Goal: Task Accomplishment & Management: Manage account settings

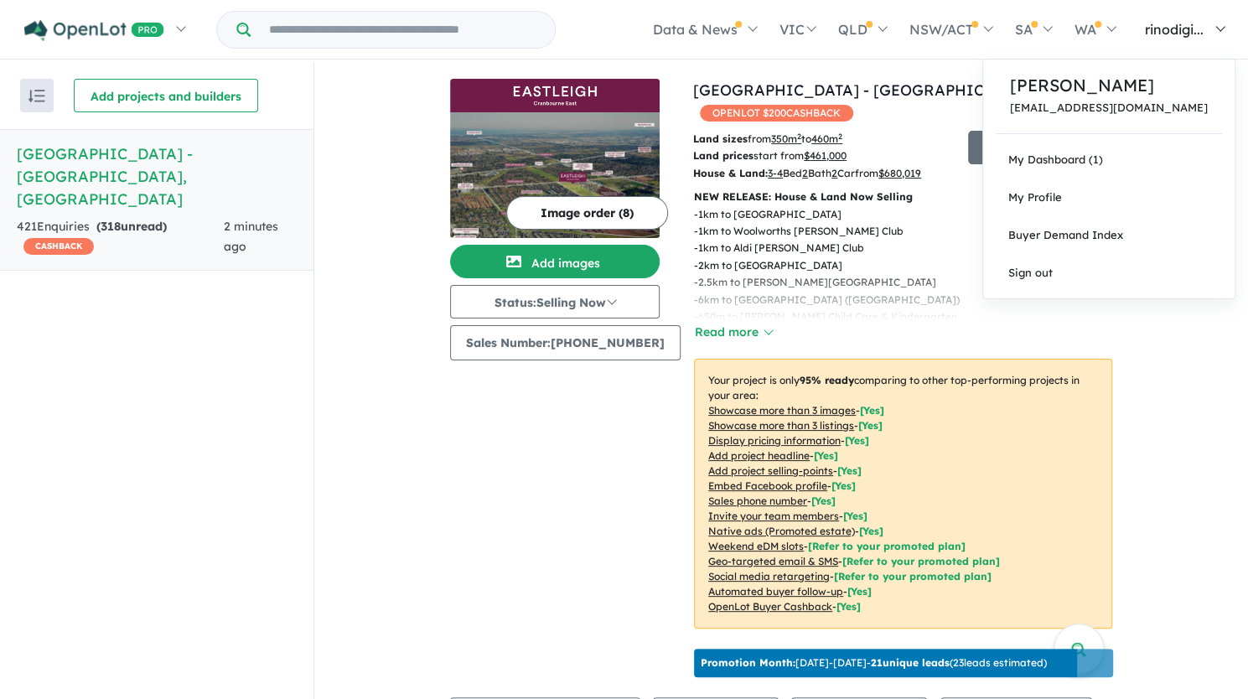
click at [1185, 29] on span "rinodigi..." at bounding box center [1174, 29] width 59 height 17
click at [1063, 160] on link "My Dashboard (1)" at bounding box center [1109, 160] width 252 height 38
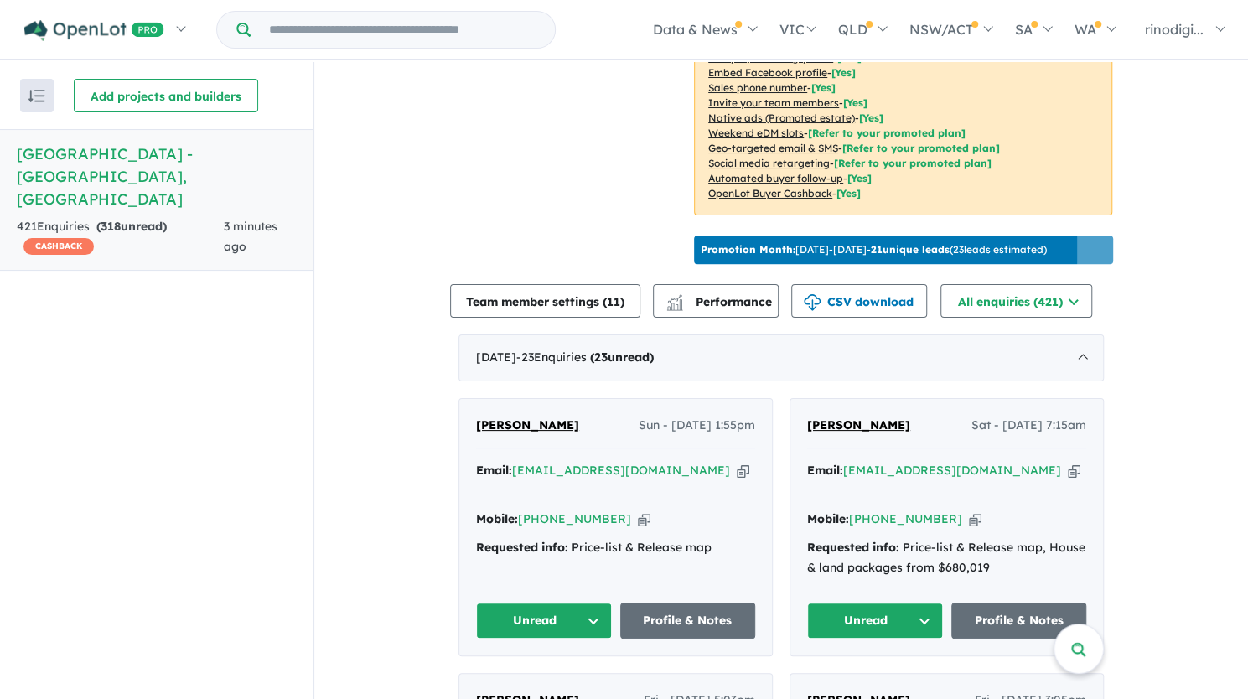
scroll to position [3, 0]
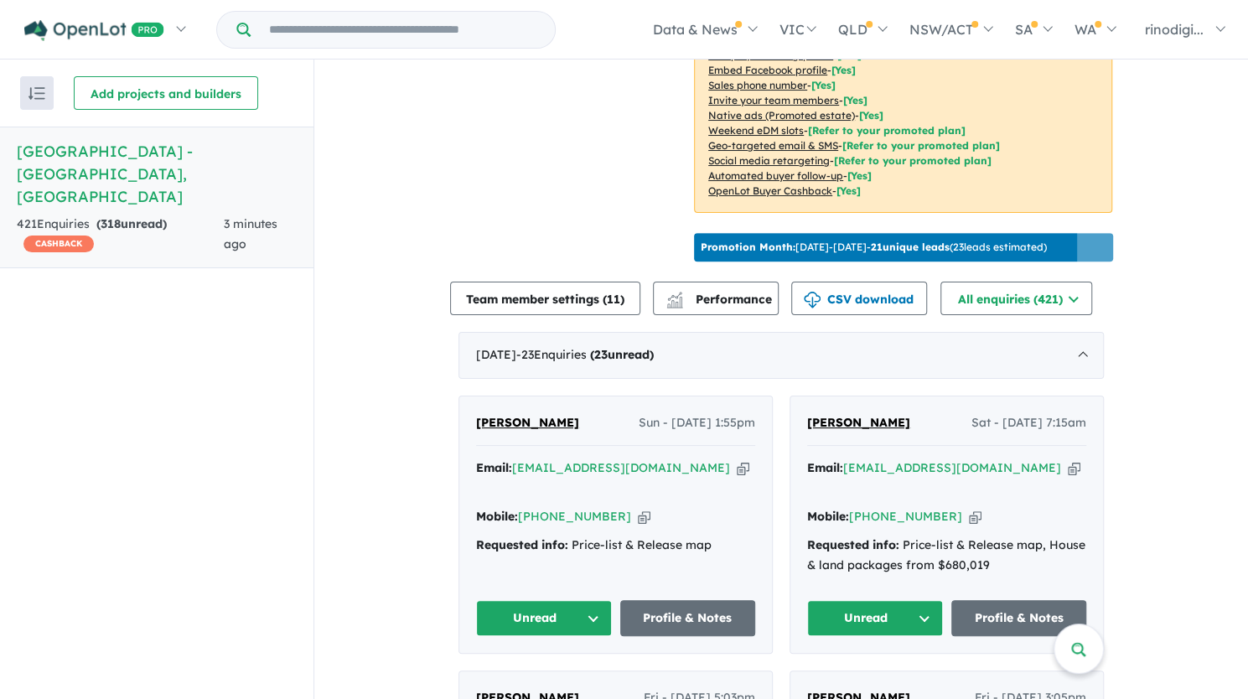
click at [558, 600] on button "Unread" at bounding box center [544, 618] width 136 height 36
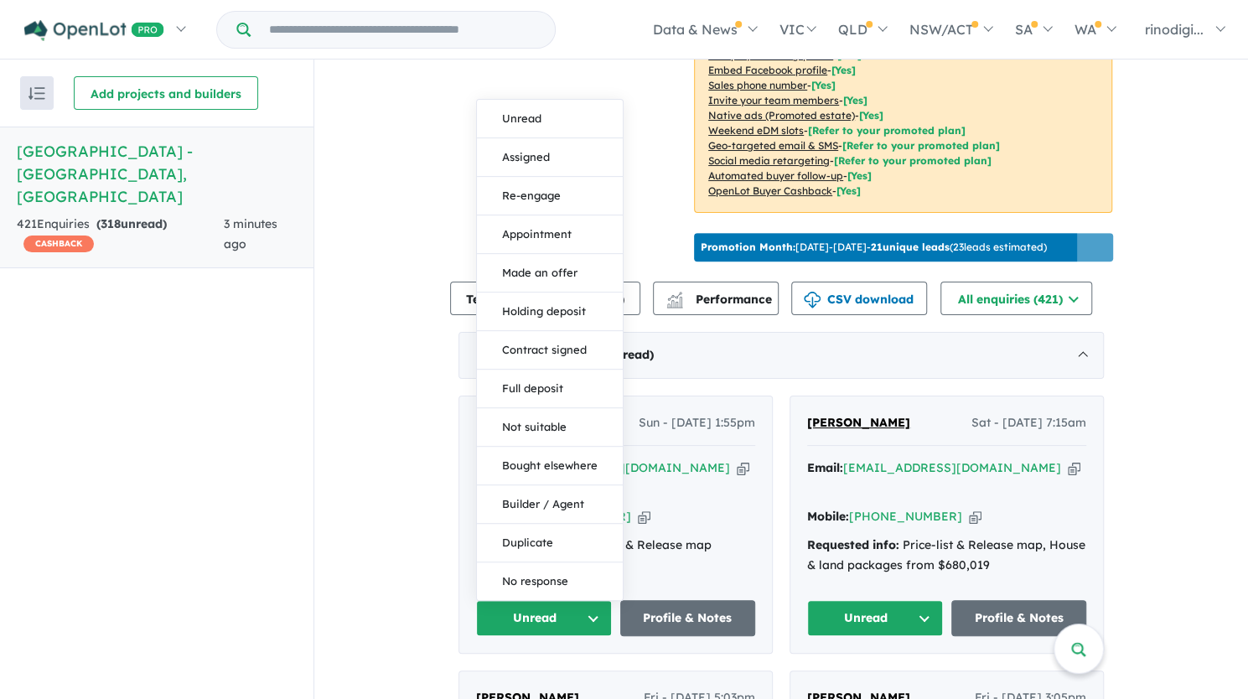
click at [558, 600] on button "Unread" at bounding box center [544, 618] width 136 height 36
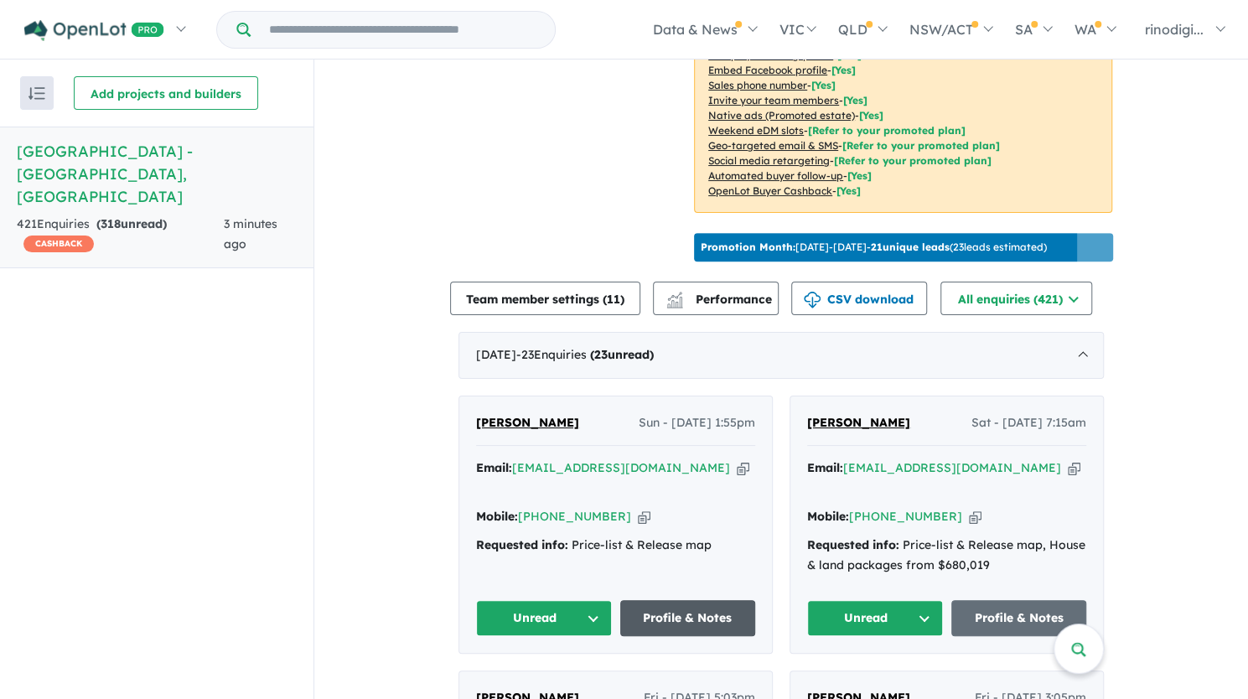
click at [692, 600] on link "Profile & Notes" at bounding box center [688, 618] width 136 height 36
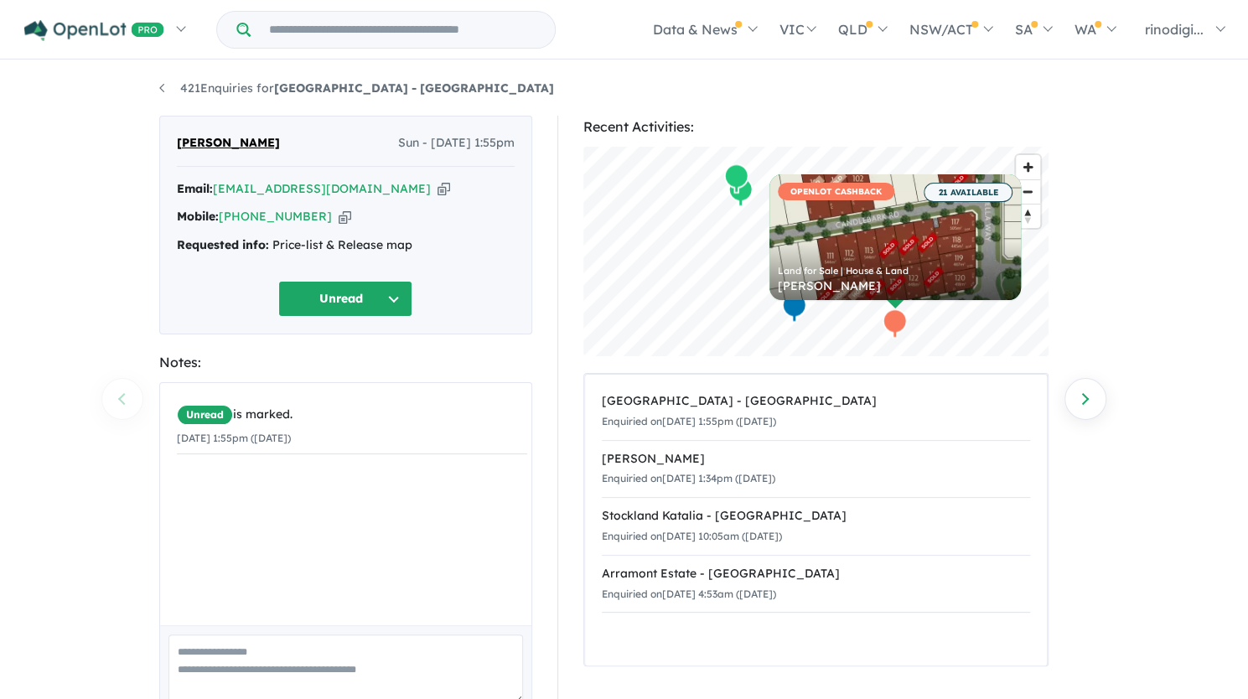
click at [349, 303] on button "Unread" at bounding box center [345, 299] width 134 height 36
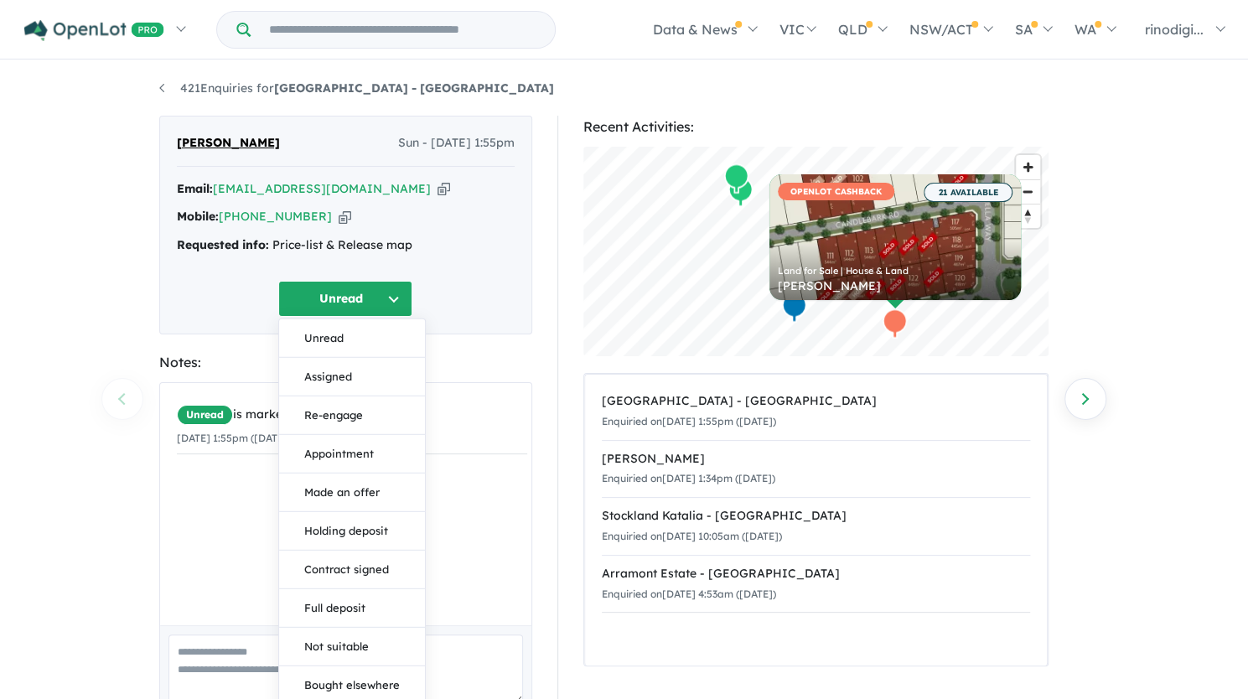
click at [478, 368] on div "Notes:" at bounding box center [345, 362] width 373 height 23
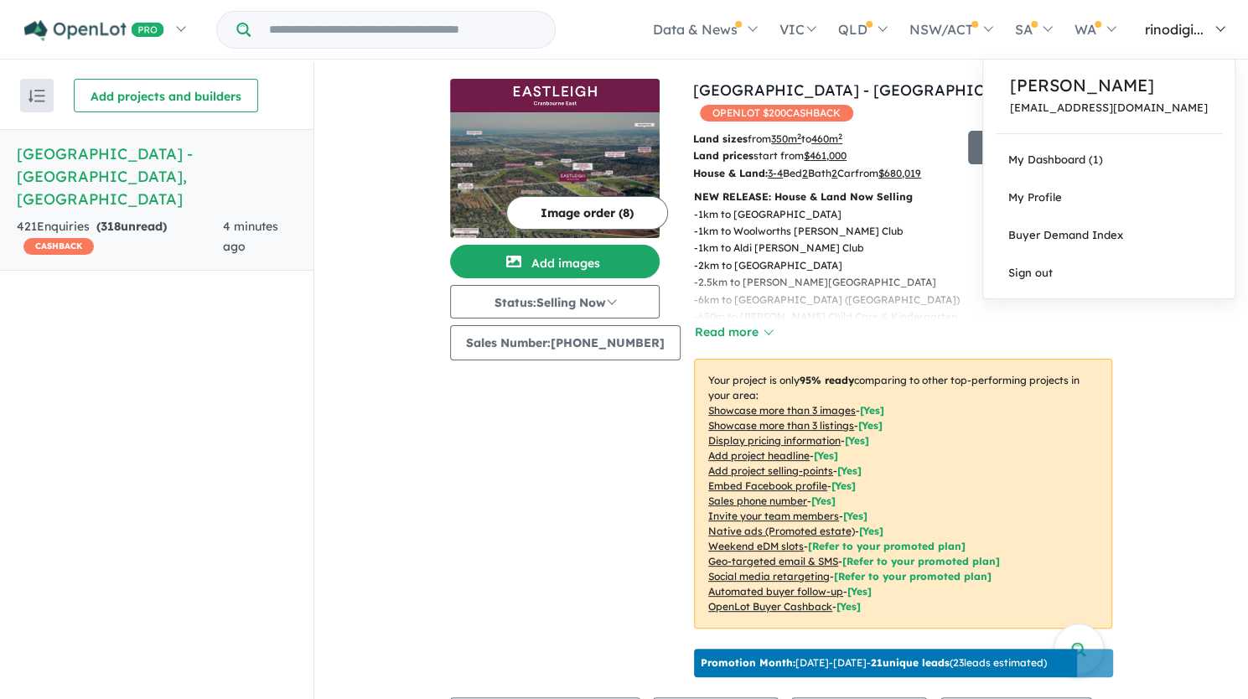
click at [1192, 33] on span "rinodigi..." at bounding box center [1174, 29] width 59 height 17
click at [1076, 161] on link "My Dashboard (1)" at bounding box center [1109, 160] width 252 height 38
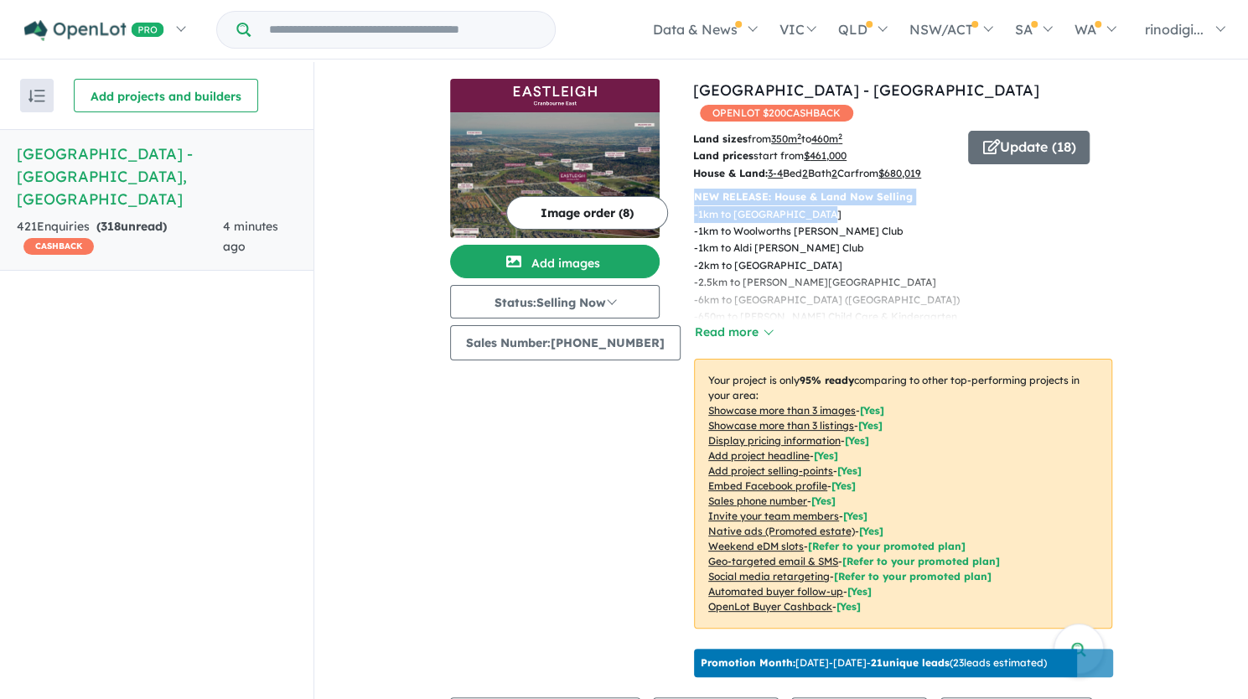
drag, startPoint x: 1247, startPoint y: 106, endPoint x: 1237, endPoint y: 189, distance: 83.7
click at [1237, 189] on div "View all projects in your account Eastleigh - Cranbourne East OPENLOT $ 200 CAS…" at bounding box center [781, 382] width 934 height 640
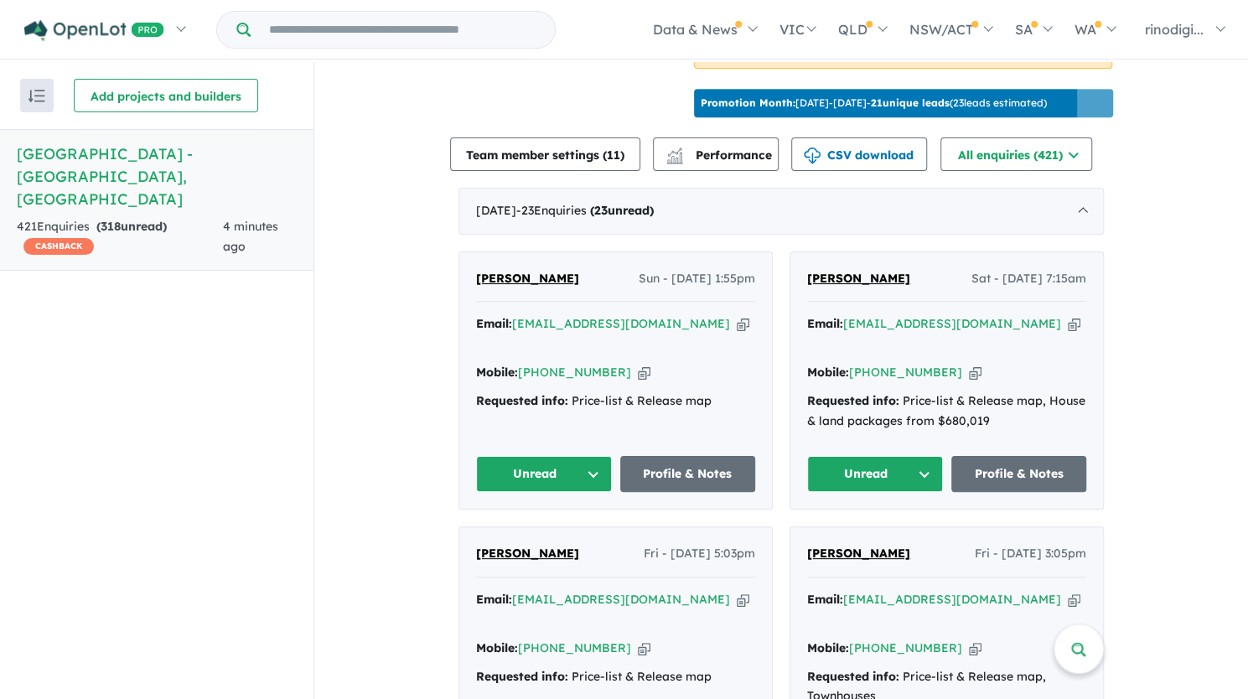
click at [530, 456] on button "Unread" at bounding box center [544, 474] width 136 height 36
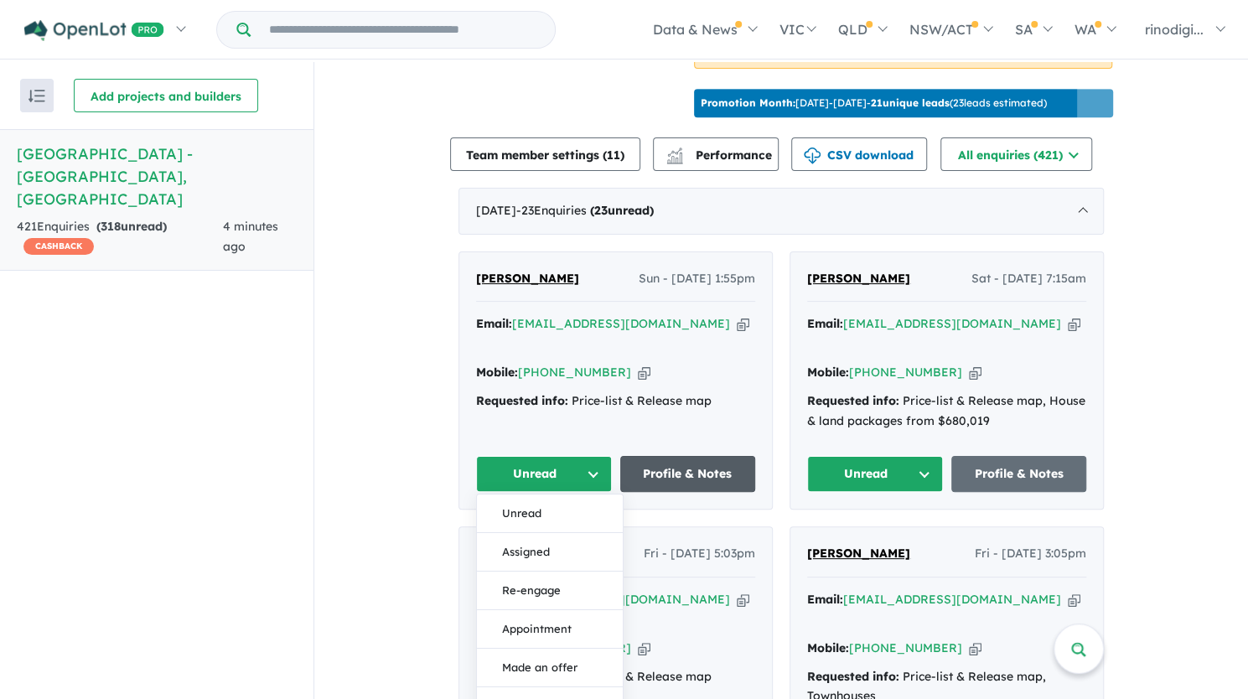
click at [669, 456] on link "Profile & Notes" at bounding box center [688, 474] width 136 height 36
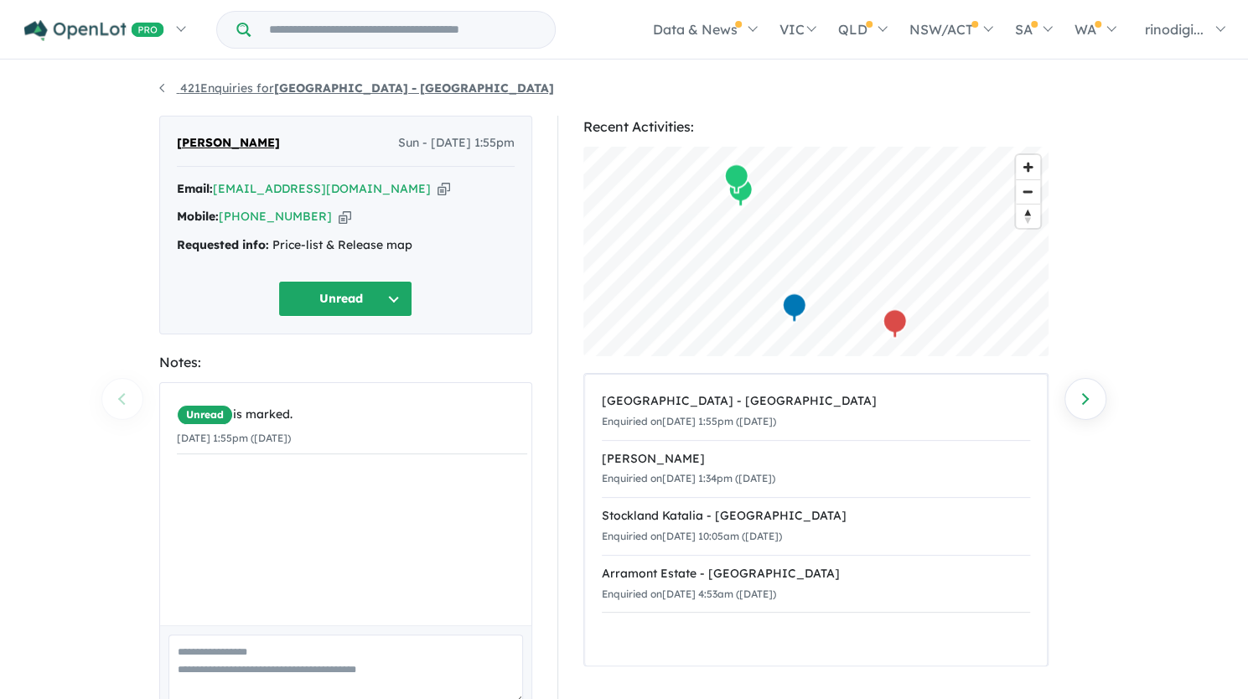
click at [162, 88] on link "421 Enquiries for [GEOGRAPHIC_DATA] - [GEOGRAPHIC_DATA]" at bounding box center [356, 87] width 395 height 15
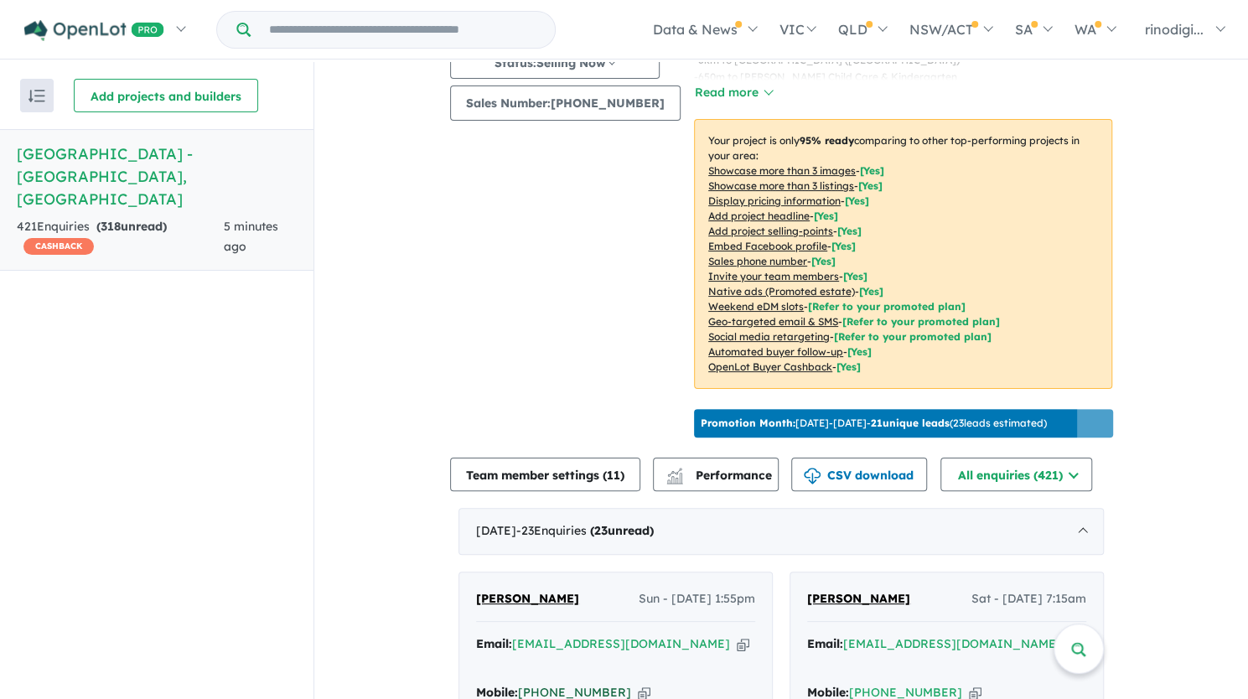
drag, startPoint x: 609, startPoint y: 658, endPoint x: 537, endPoint y: 659, distance: 72.1
click at [537, 683] on div "Mobile: [PHONE_NUMBER] Copied!" at bounding box center [615, 693] width 279 height 20
copy link "410 830 114"
